Goal: Task Accomplishment & Management: Complete application form

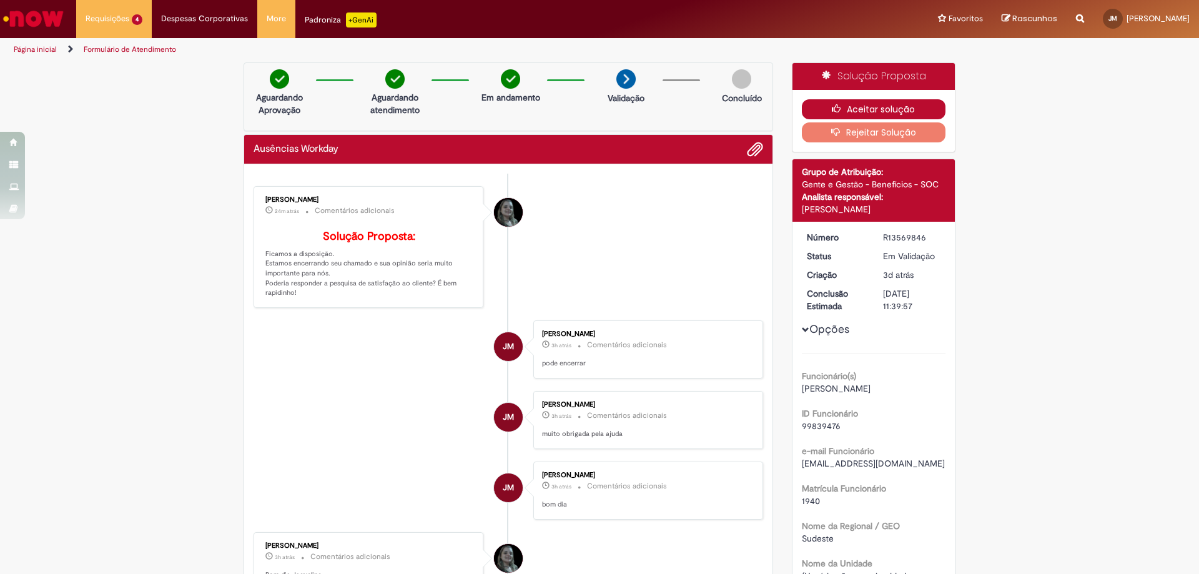
click at [851, 107] on button "Aceitar solução" at bounding box center [874, 109] width 144 height 20
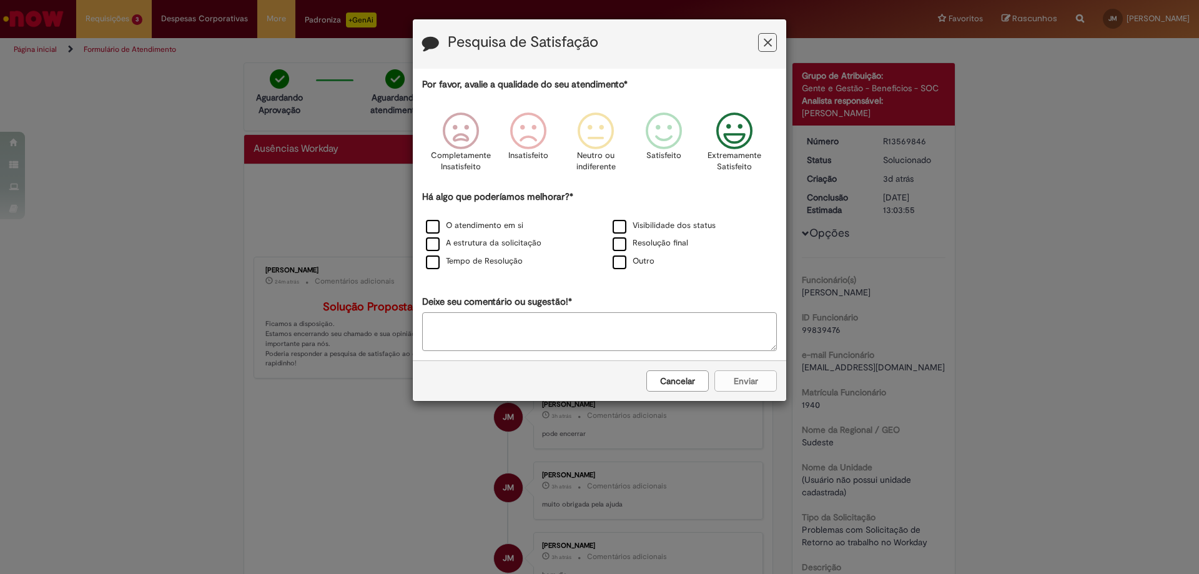
click at [725, 132] on icon "Feedback" at bounding box center [734, 130] width 47 height 37
click at [429, 265] on label "Tempo de Resolução" at bounding box center [474, 261] width 97 height 12
click at [750, 383] on button "Enviar" at bounding box center [745, 380] width 62 height 21
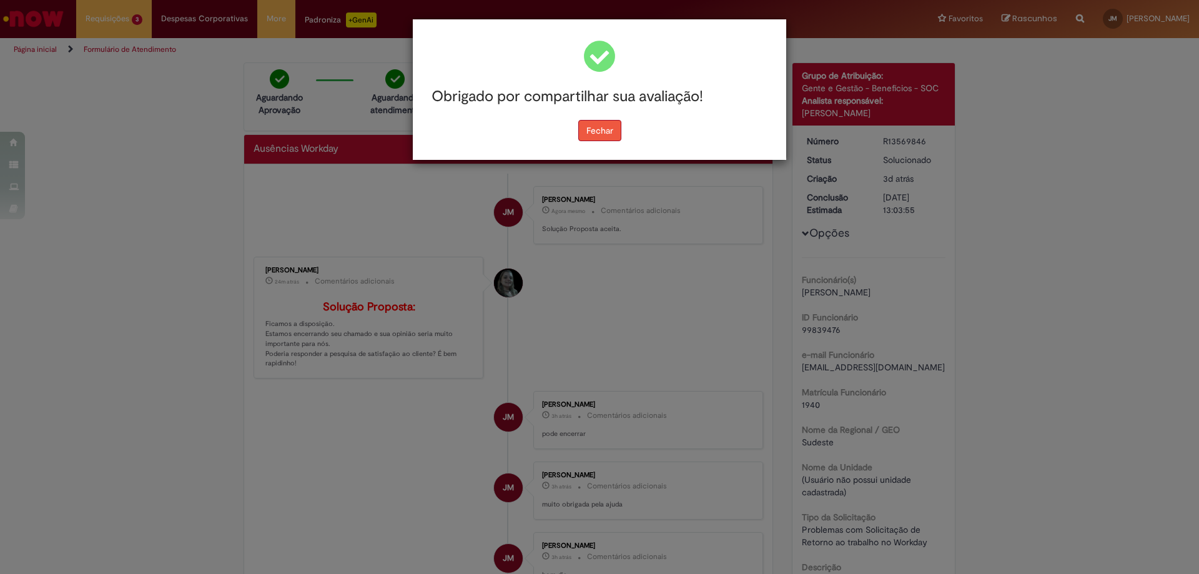
click at [612, 135] on button "Fechar" at bounding box center [599, 130] width 43 height 21
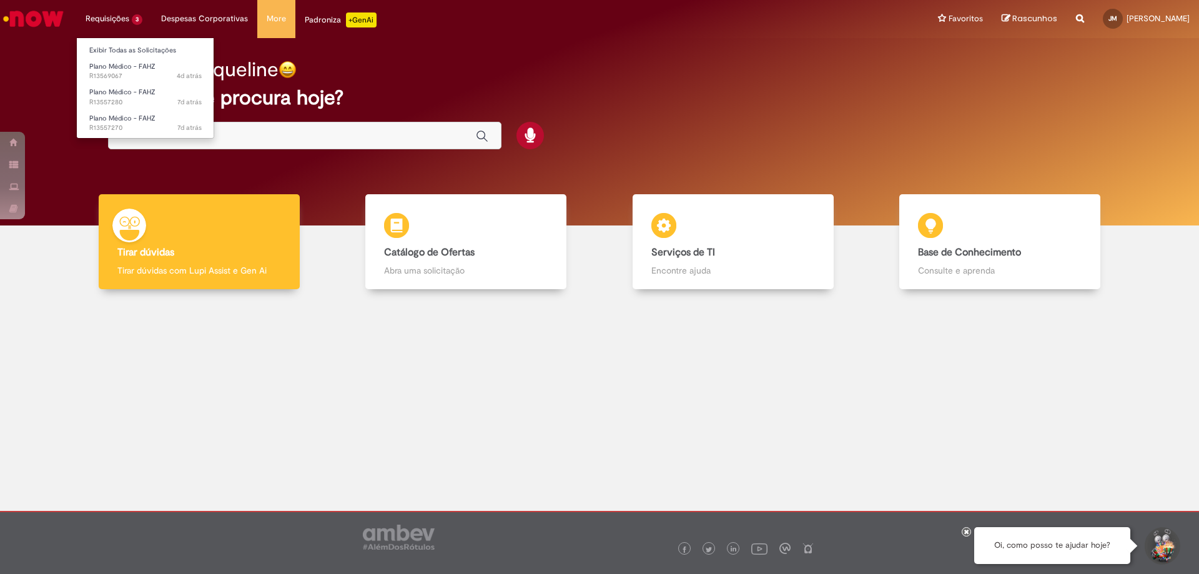
click at [128, 24] on li "Requisições 3 Exibir Todas as Solicitações Plano Médico - FAHZ 4d atrás 4 dias …" at bounding box center [114, 18] width 76 height 37
click at [120, 115] on span "Plano Médico - FAHZ" at bounding box center [122, 118] width 66 height 9
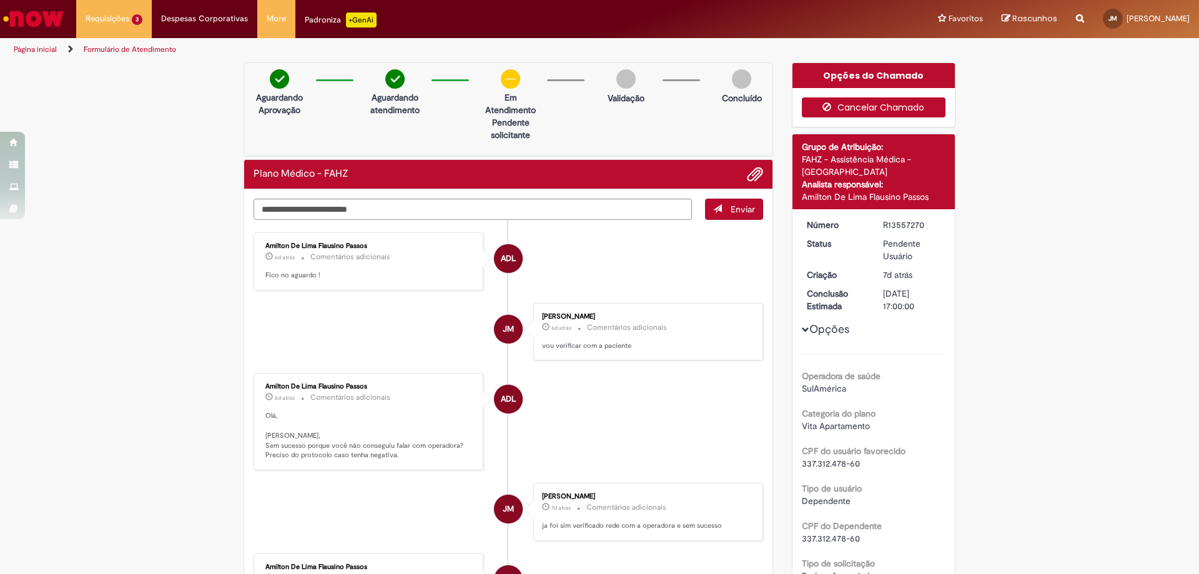
click at [905, 112] on button "Cancelar Chamado" at bounding box center [874, 107] width 144 height 20
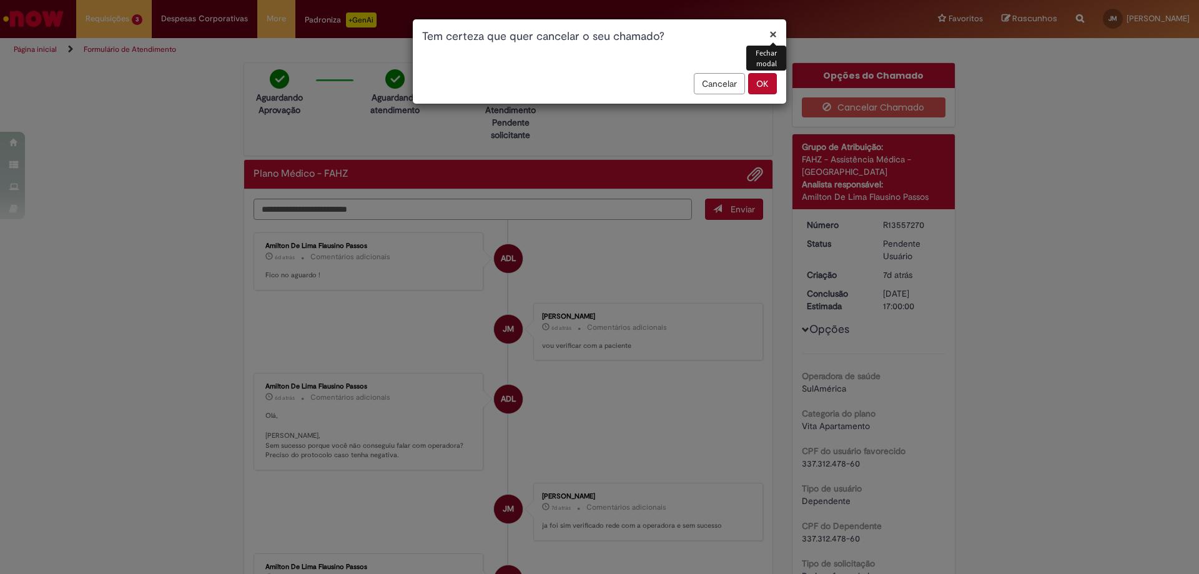
click at [760, 80] on button "OK" at bounding box center [762, 83] width 29 height 21
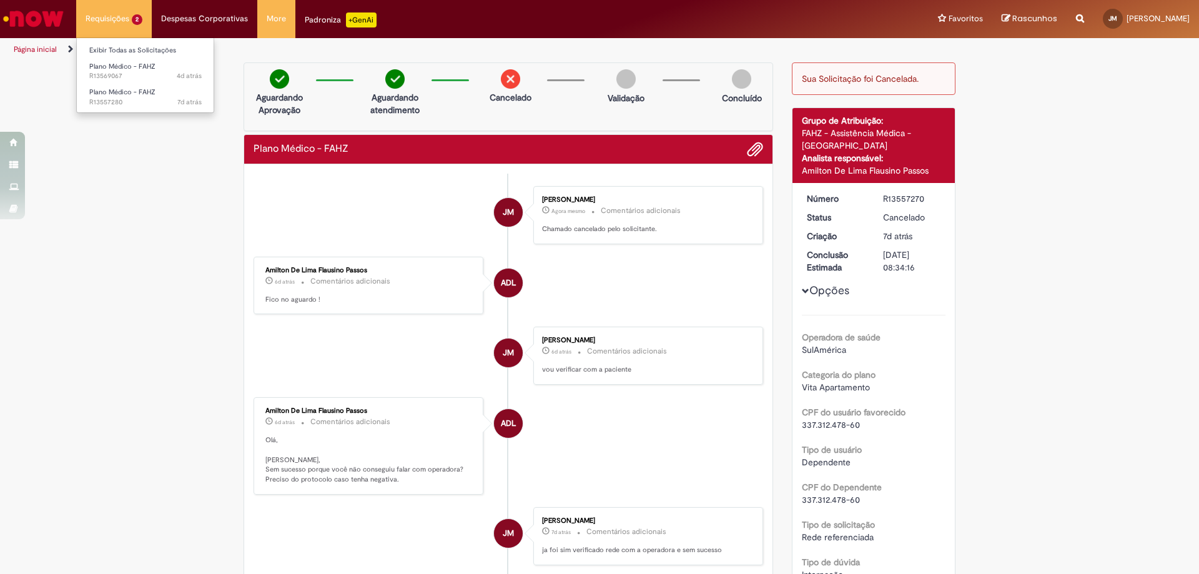
click at [104, 31] on li "Requisições 2 Exibir Todas as Solicitações Plano Médico - FAHZ 4d atrás 4 dias …" at bounding box center [114, 18] width 76 height 37
click at [109, 99] on span "7d atrás 7 dias atrás R13557280" at bounding box center [145, 102] width 112 height 10
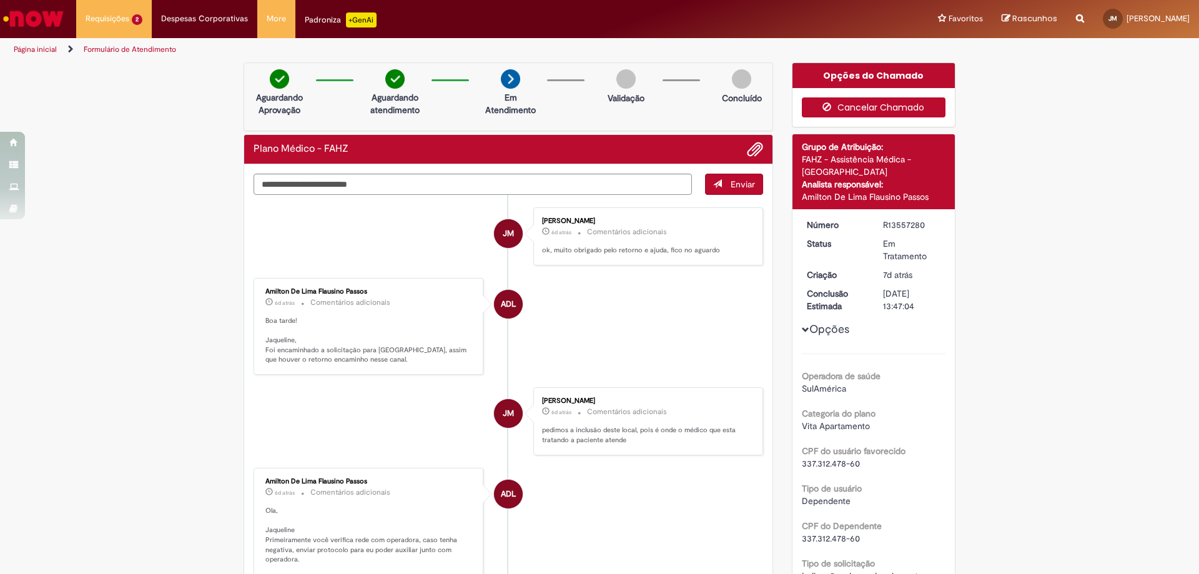
click at [898, 106] on button "Cancelar Chamado" at bounding box center [874, 107] width 144 height 20
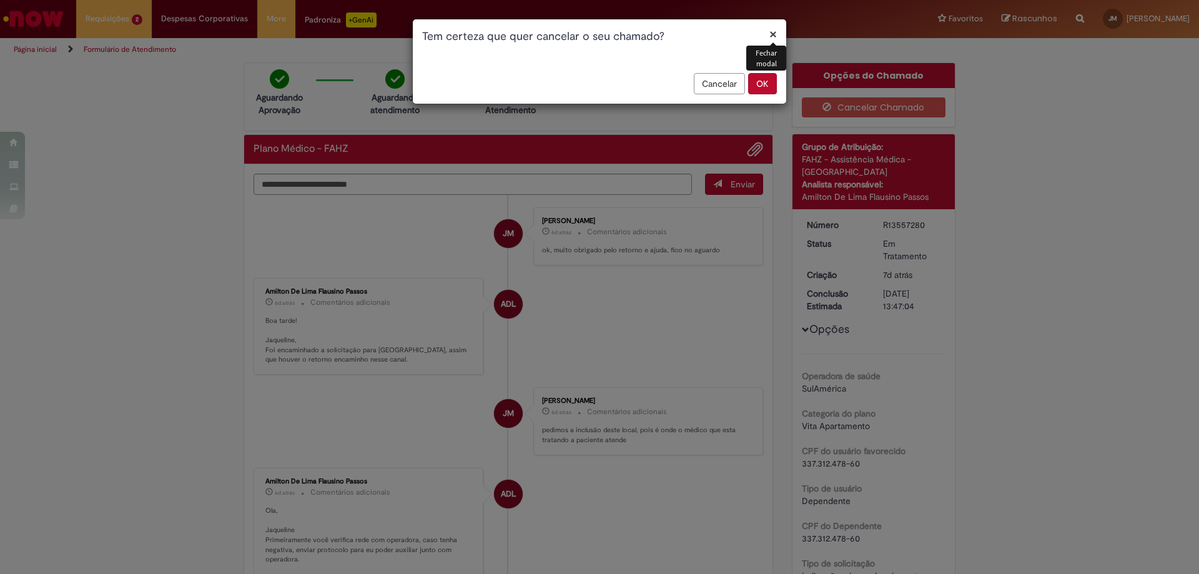
click at [759, 81] on button "OK" at bounding box center [762, 83] width 29 height 21
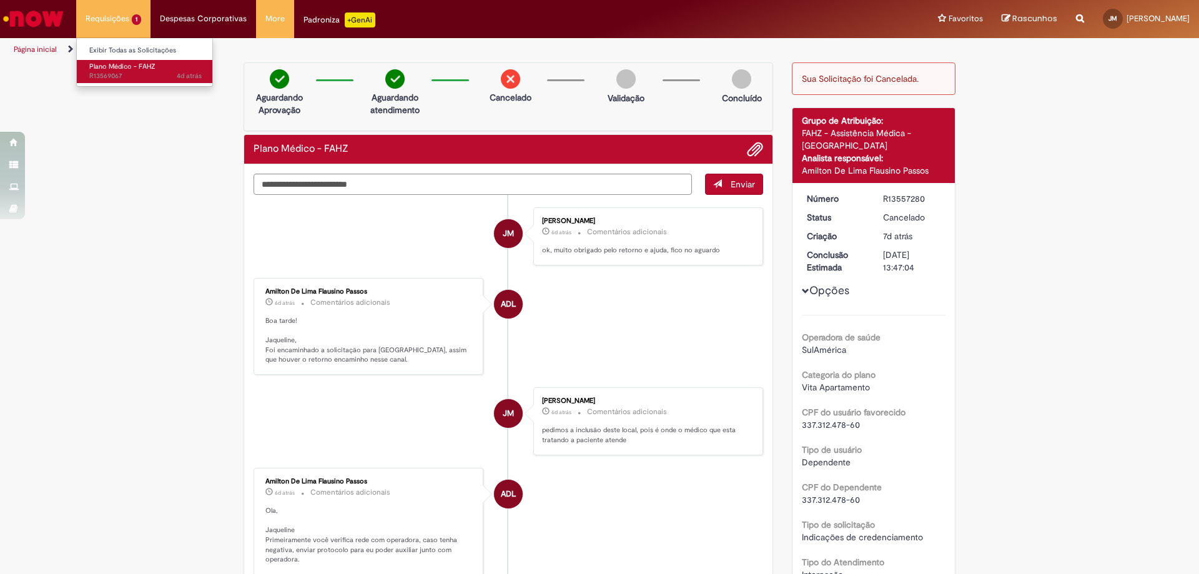
click at [108, 69] on span "Plano Médico - FAHZ" at bounding box center [122, 66] width 66 height 9
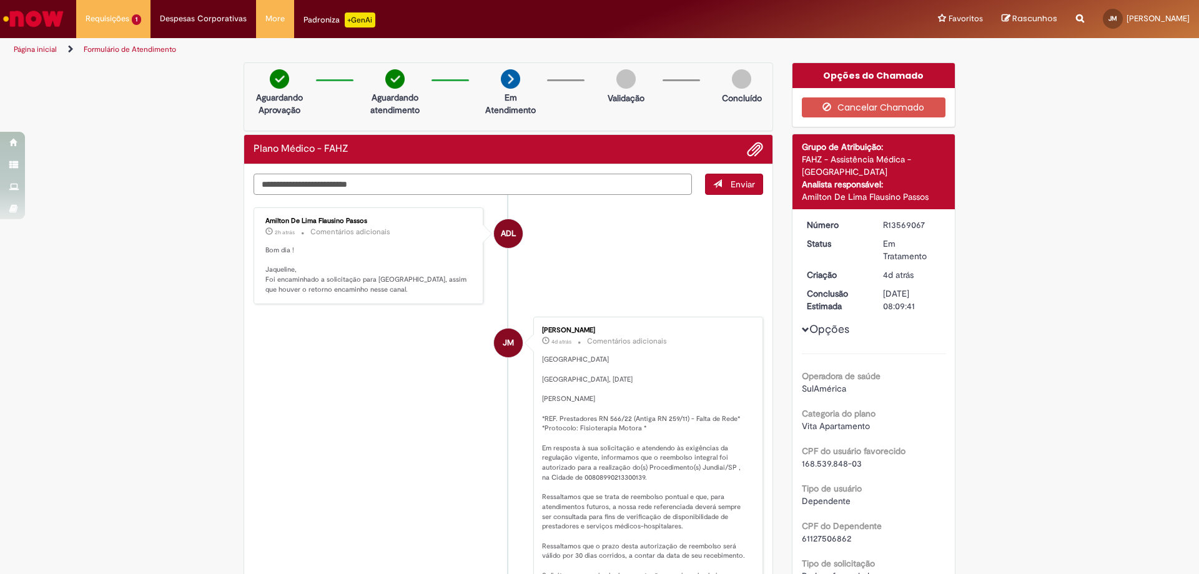
click at [501, 181] on textarea "Digite sua mensagem aqui..." at bounding box center [472, 184] width 438 height 21
type textarea "*"
type textarea "**********"
click at [716, 180] on span "submit" at bounding box center [717, 183] width 9 height 9
